Goal: Task Accomplishment & Management: Use online tool/utility

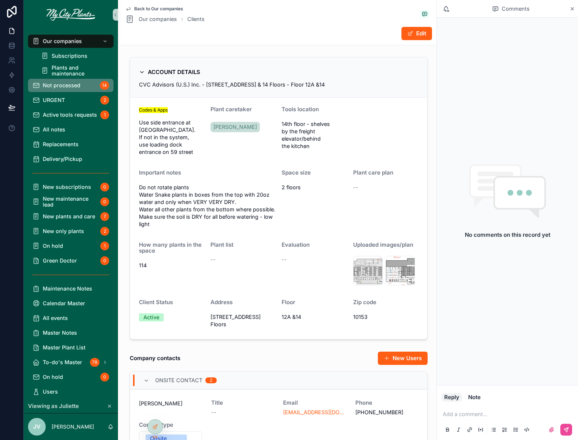
click at [56, 89] on div "Not processed 14" at bounding box center [70, 86] width 77 height 12
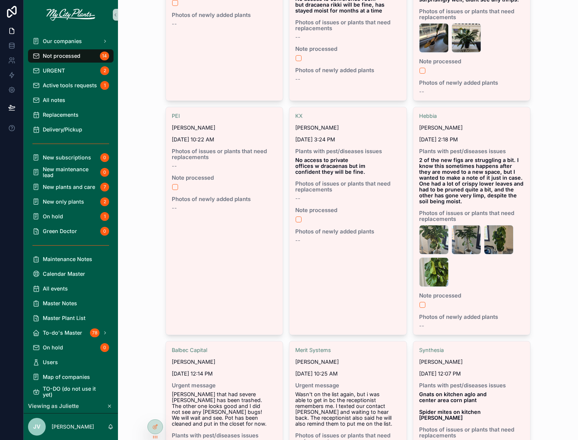
scroll to position [124, 0]
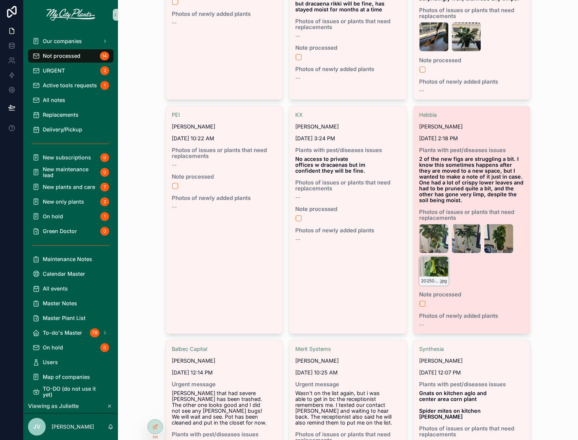
click at [431, 266] on div "20250811_135541 .jpg" at bounding box center [433, 270] width 29 height 29
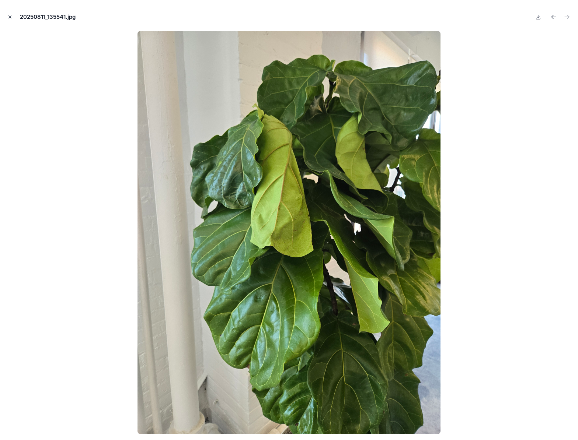
click at [8, 16] on icon "Close modal" at bounding box center [9, 16] width 5 height 5
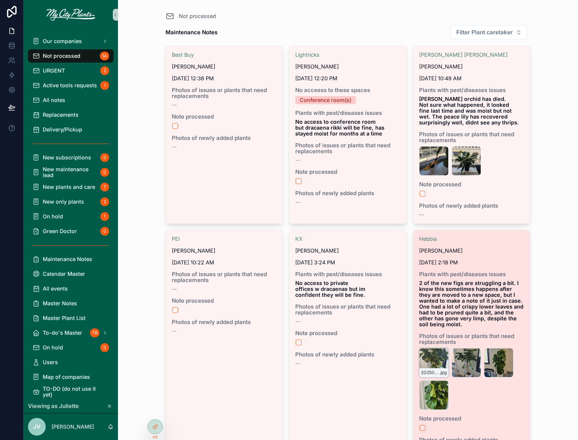
click at [433, 359] on div "20250811_134144 .jpg" at bounding box center [433, 362] width 29 height 29
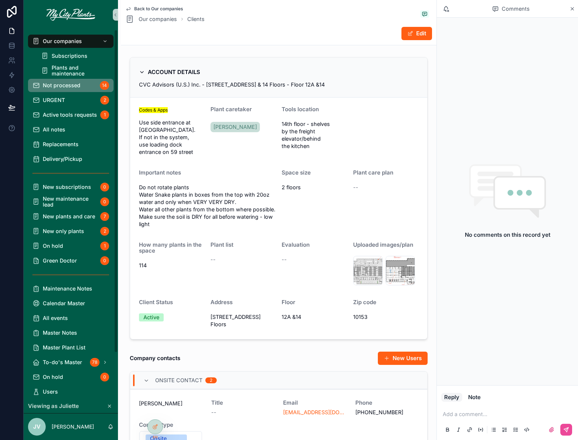
click at [60, 85] on span "Not processed" at bounding box center [62, 86] width 38 height 6
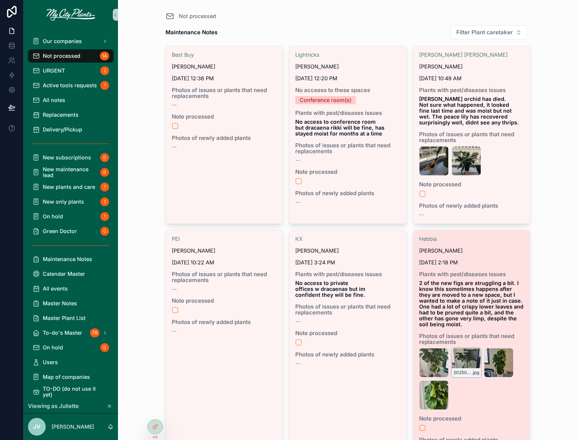
click at [465, 363] on div "20250811_134929 .jpg" at bounding box center [465, 362] width 29 height 29
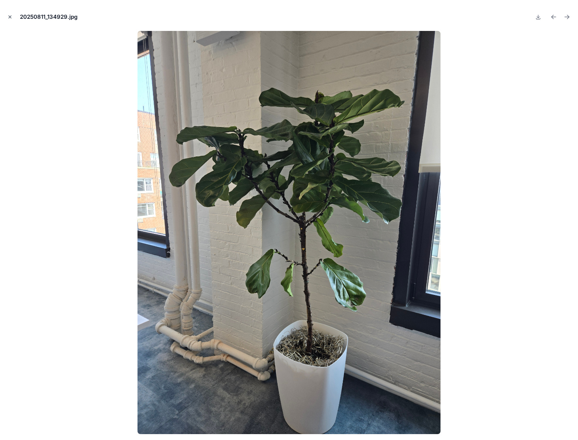
click at [10, 16] on icon "Close modal" at bounding box center [9, 16] width 5 height 5
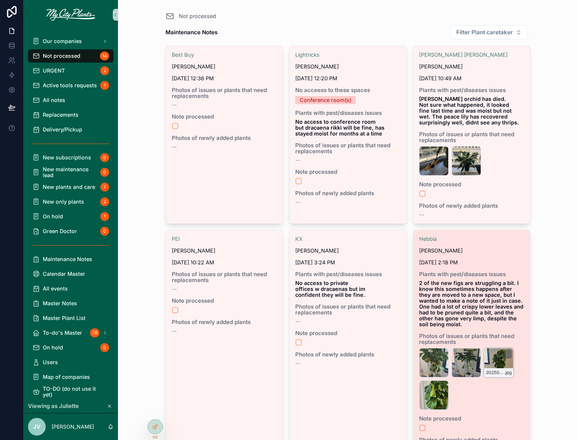
click at [497, 359] on div "20250811_135527 .jpg" at bounding box center [498, 362] width 29 height 29
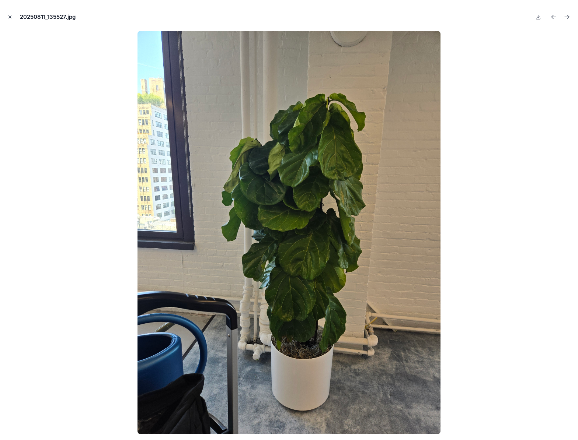
click at [11, 17] on icon "Close modal" at bounding box center [9, 16] width 5 height 5
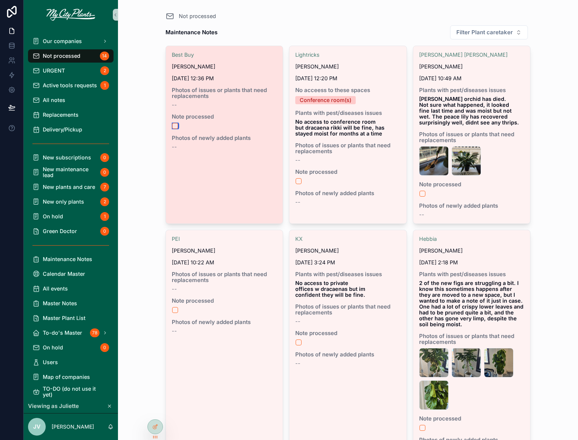
click at [175, 125] on button "scrollable content" at bounding box center [175, 126] width 6 height 6
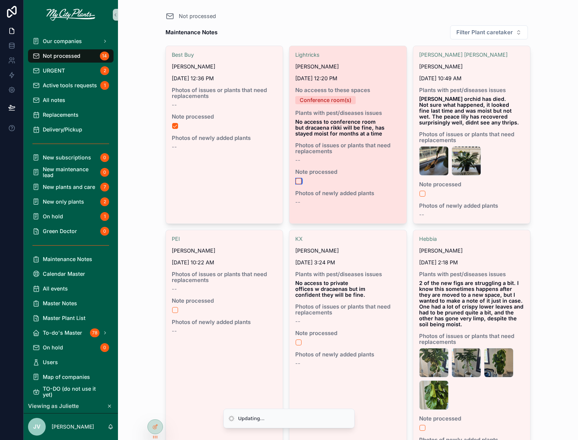
click at [299, 179] on button "scrollable content" at bounding box center [299, 181] width 6 height 6
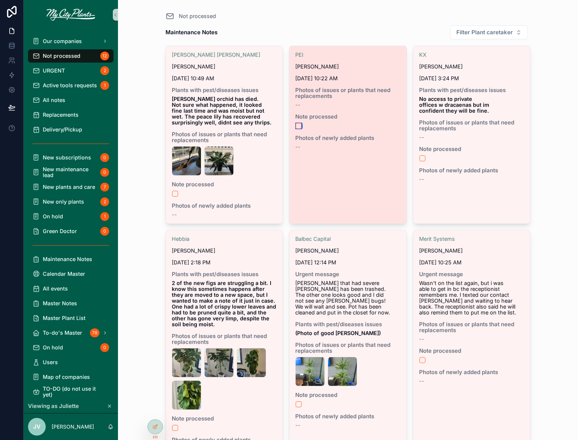
click at [299, 125] on button "scrollable content" at bounding box center [299, 126] width 6 height 6
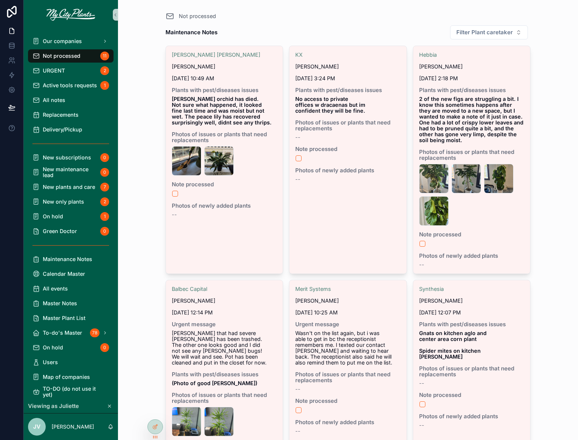
click at [423, 157] on span "Photos of issues or plants that need replacements" at bounding box center [471, 155] width 105 height 12
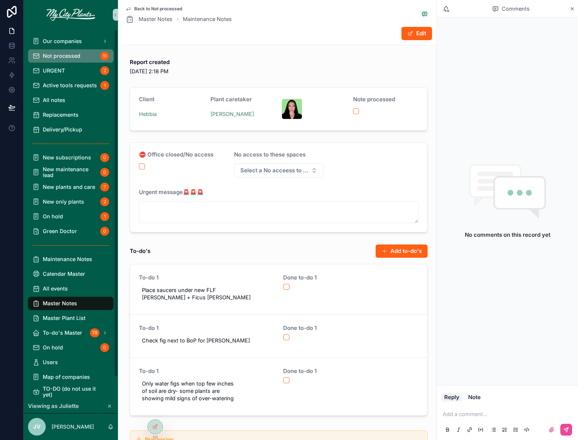
click at [63, 56] on span "Not processed" at bounding box center [62, 56] width 38 height 6
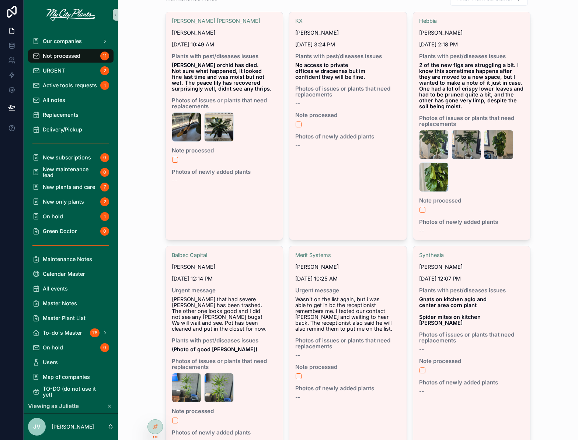
scroll to position [34, 0]
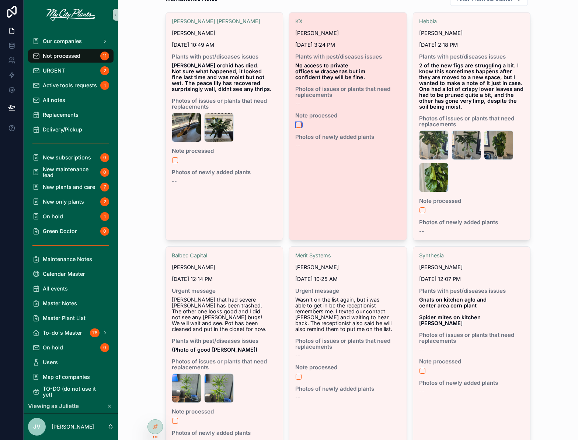
click at [298, 125] on button "scrollable content" at bounding box center [299, 125] width 6 height 6
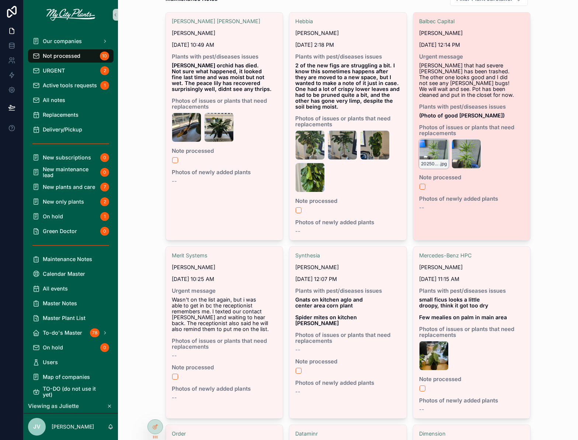
click at [430, 143] on div "20250811_120430 .jpg" at bounding box center [433, 153] width 29 height 29
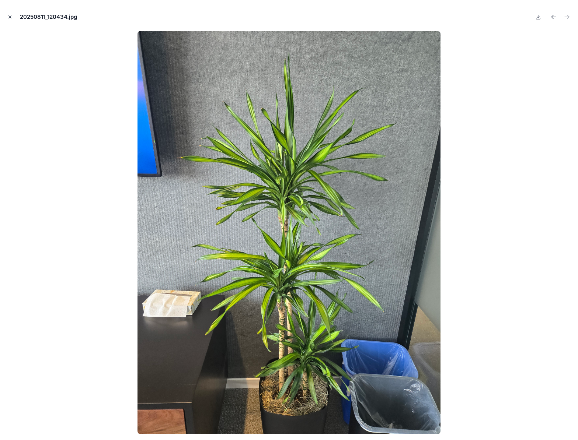
click at [10, 16] on icon "Close modal" at bounding box center [9, 16] width 5 height 5
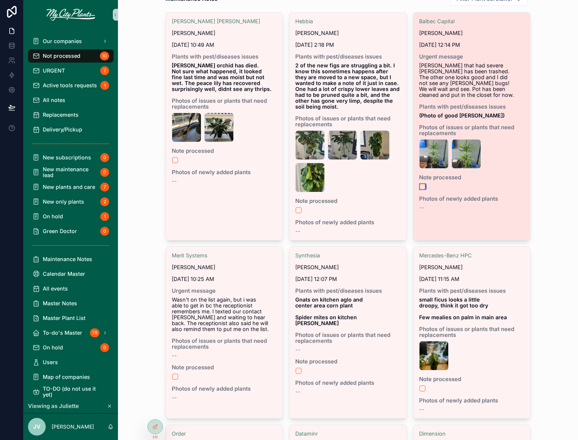
click at [421, 184] on button "scrollable content" at bounding box center [422, 187] width 6 height 6
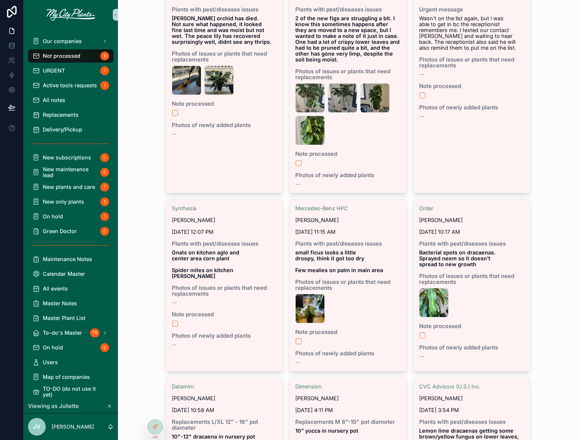
scroll to position [23, 0]
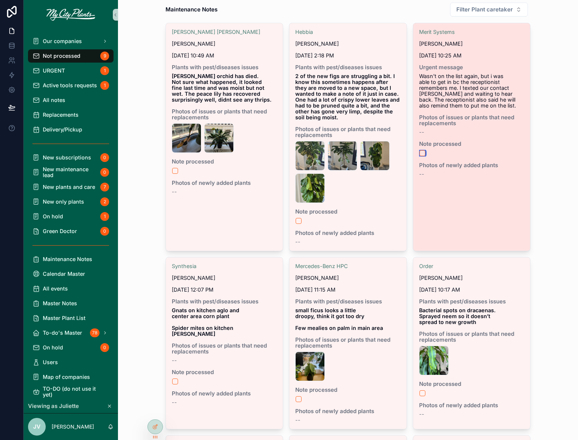
click at [423, 152] on button "scrollable content" at bounding box center [422, 153] width 6 height 6
